Goal: Task Accomplishment & Management: Manage account settings

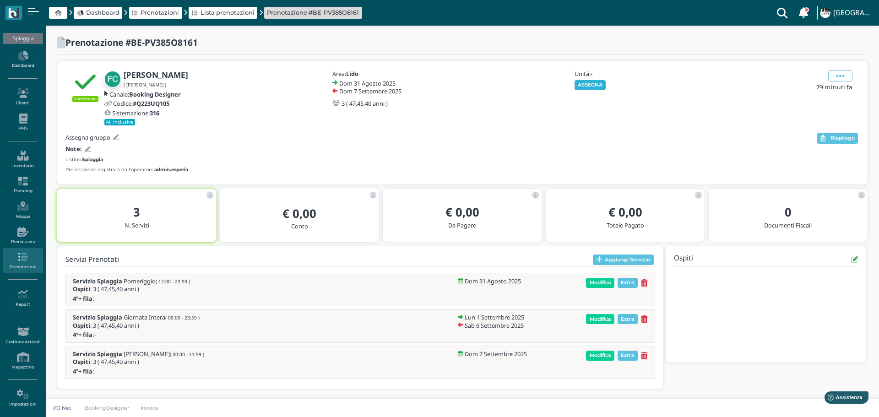
click at [594, 86] on button "ASSEGNA" at bounding box center [591, 85] width 32 height 10
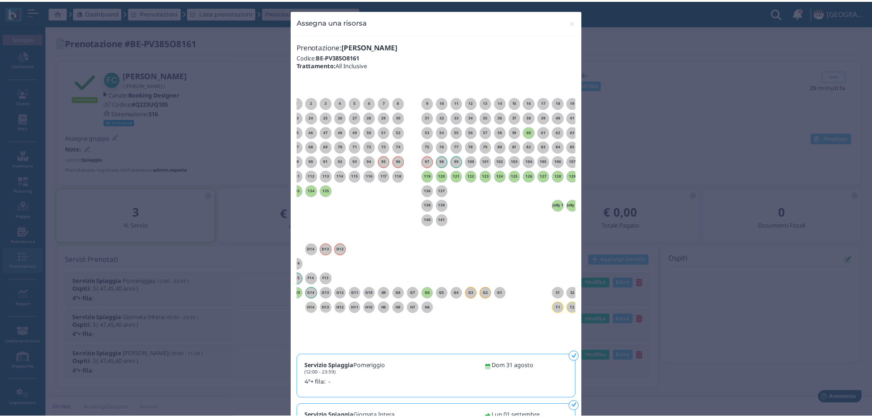
scroll to position [0, 46]
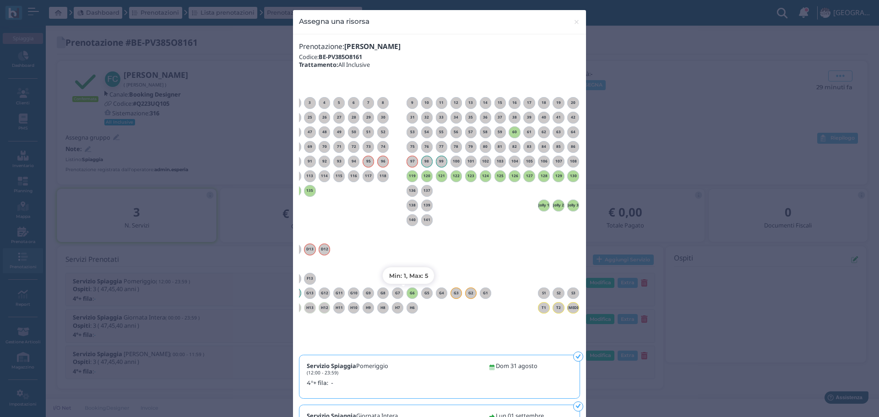
click at [409, 291] on h6 "G6" at bounding box center [413, 293] width 12 height 4
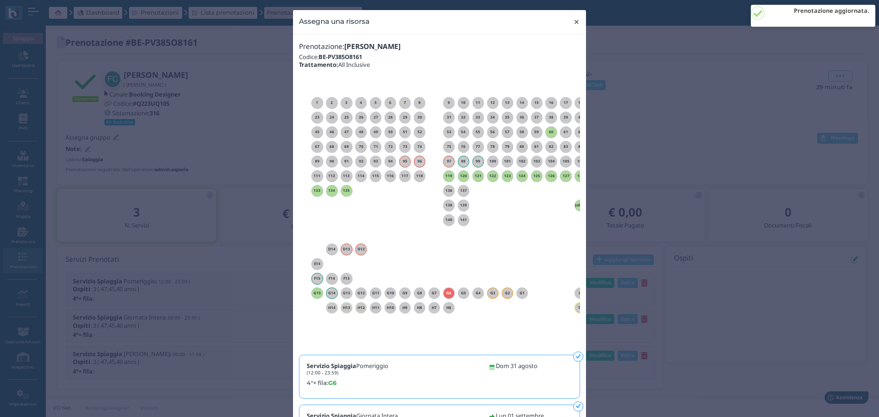
click at [574, 20] on span "×" at bounding box center [576, 22] width 7 height 12
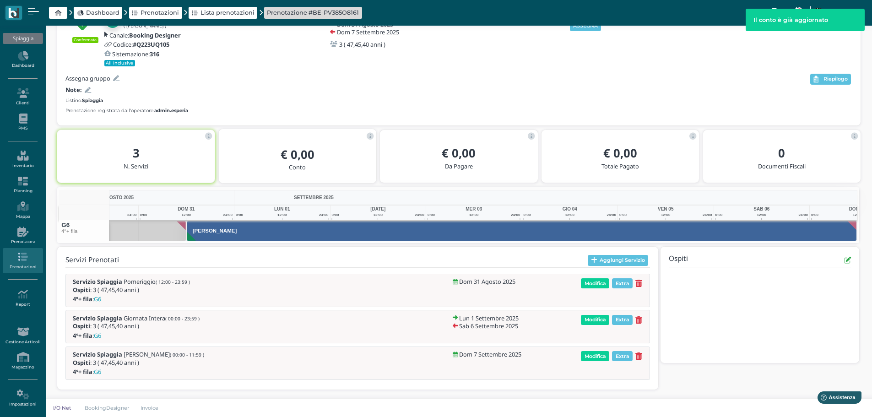
scroll to position [0, 0]
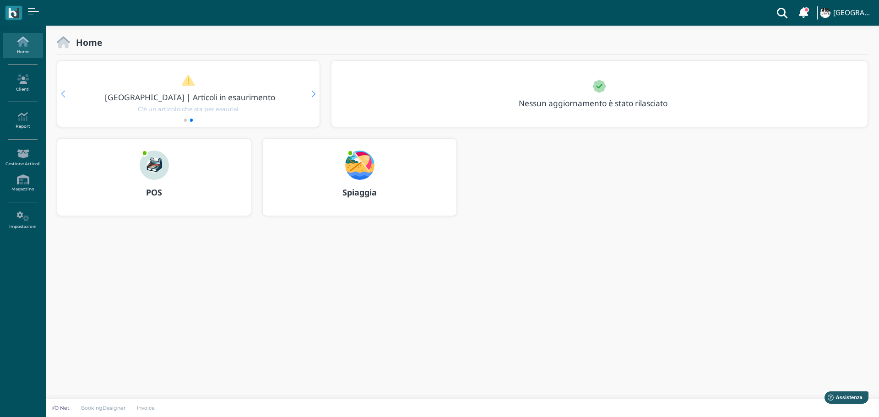
click at [363, 167] on img at bounding box center [359, 165] width 29 height 29
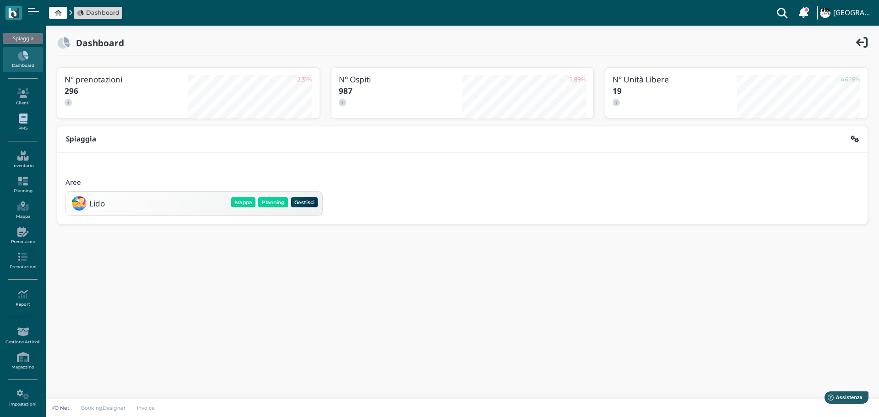
drag, startPoint x: 22, startPoint y: 123, endPoint x: 41, endPoint y: 131, distance: 21.0
click at [22, 123] on icon at bounding box center [23, 119] width 40 height 10
